Goal: Task Accomplishment & Management: Manage account settings

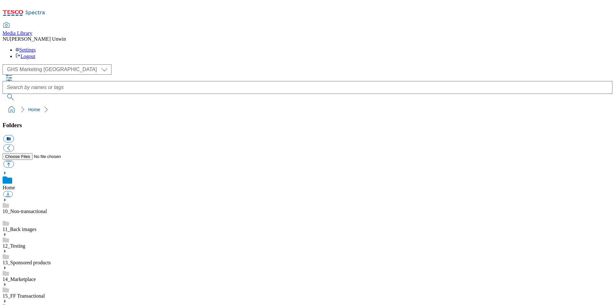
scroll to position [15, 0]
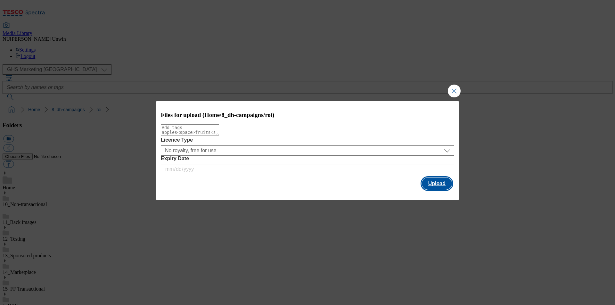
click at [435, 185] on button "Upload" at bounding box center [437, 183] width 30 height 12
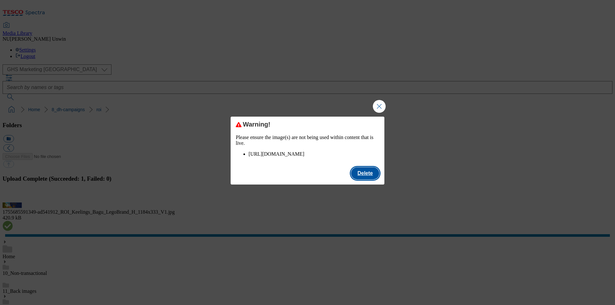
click at [372, 179] on button "Delete" at bounding box center [365, 173] width 28 height 12
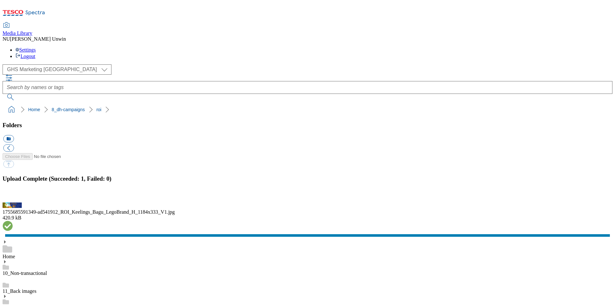
scroll to position [489, 0]
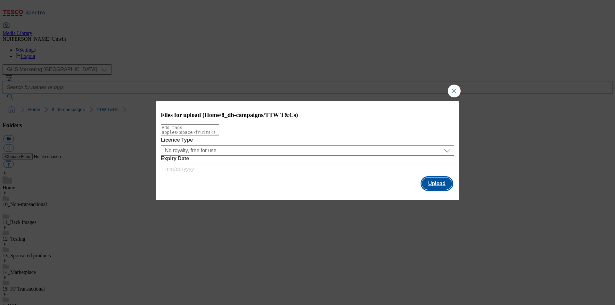
click at [434, 184] on button "Upload" at bounding box center [437, 183] width 30 height 12
